Goal: Find specific page/section: Find specific page/section

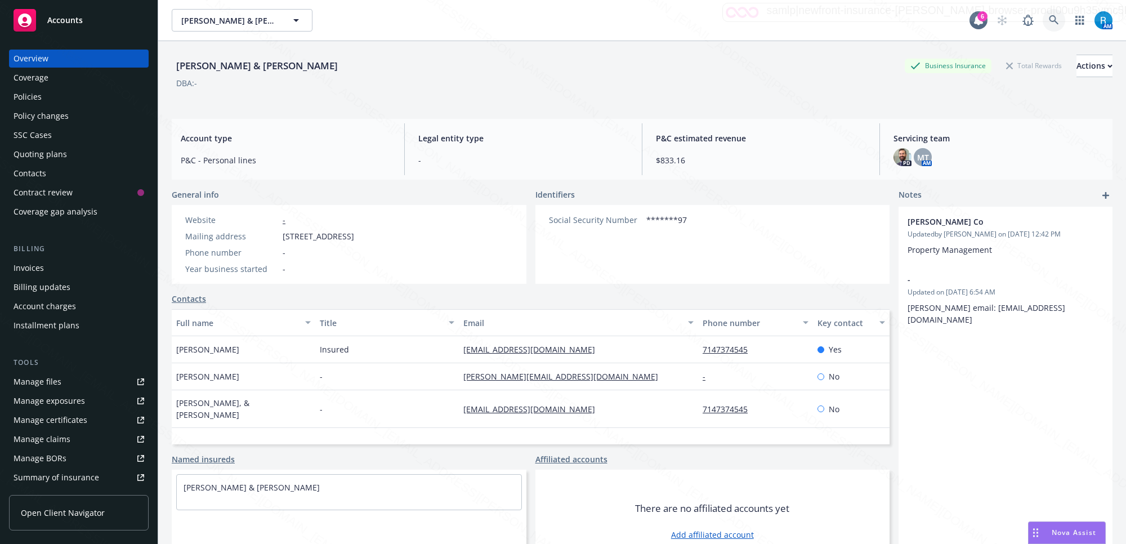
click at [1049, 24] on icon at bounding box center [1054, 20] width 10 height 10
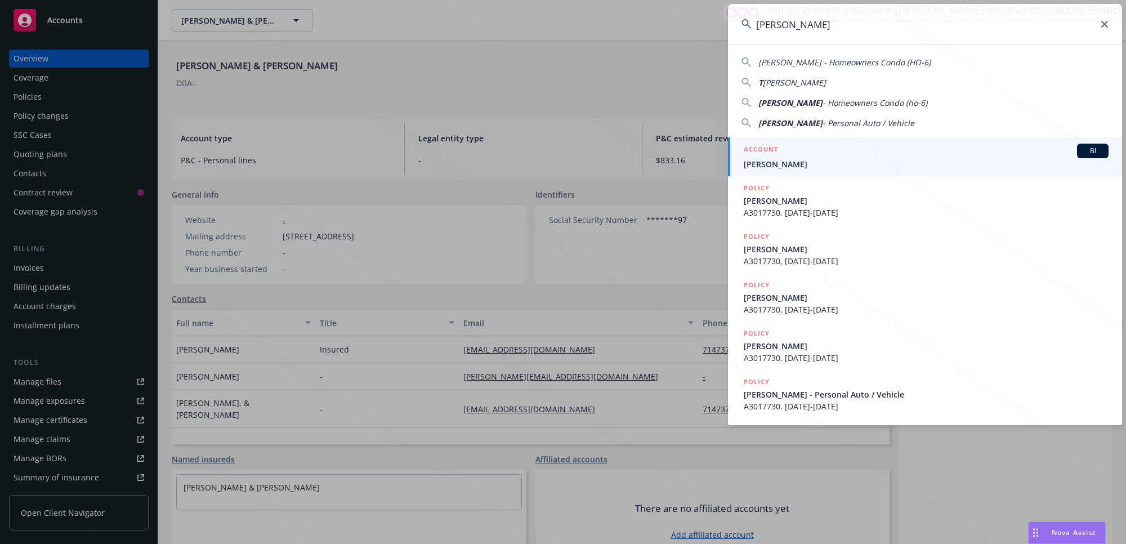
type input "[PERSON_NAME]"
click at [815, 162] on span "[PERSON_NAME]" at bounding box center [926, 164] width 365 height 12
